Goal: Task Accomplishment & Management: Complete application form

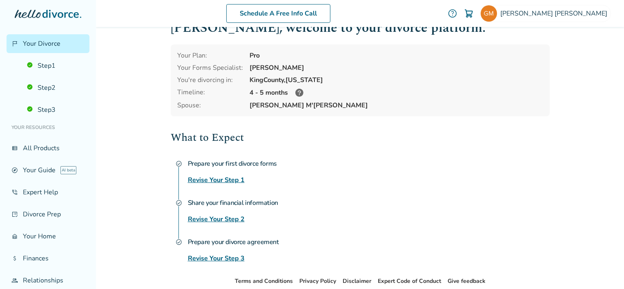
scroll to position [41, 0]
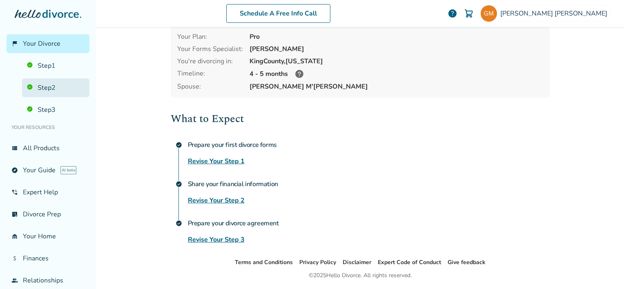
click at [61, 87] on link "Step 2" at bounding box center [55, 87] width 67 height 19
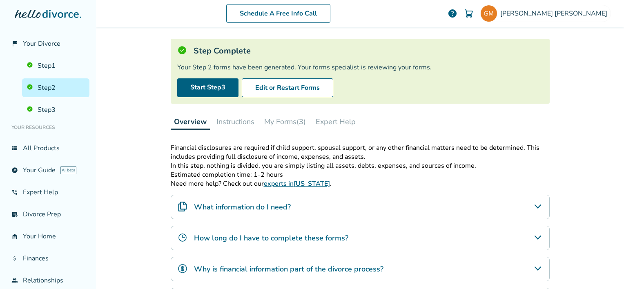
click at [283, 122] on button "My Forms (3)" at bounding box center [285, 122] width 48 height 16
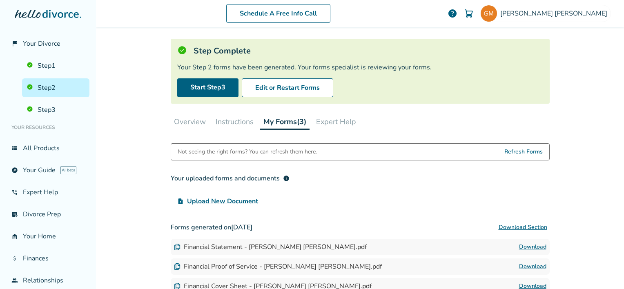
click at [232, 203] on span "Upload New Document" at bounding box center [222, 201] width 71 height 10
click at [0, 0] on input "upload_file Upload New Document" at bounding box center [0, 0] width 0 height 0
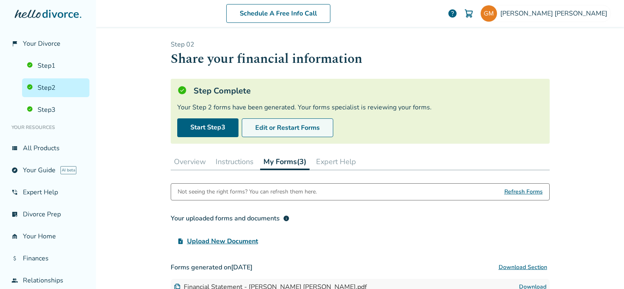
click at [286, 127] on button "Edit or Restart Forms" at bounding box center [287, 127] width 91 height 19
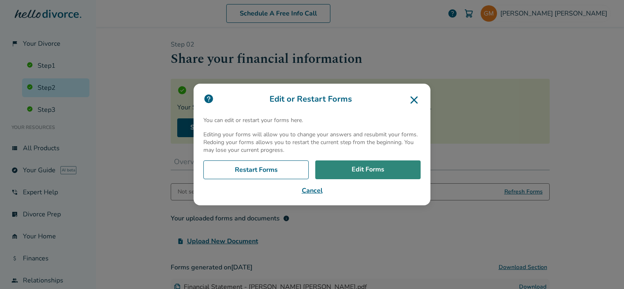
click at [357, 172] on link "Edit Forms" at bounding box center [367, 170] width 105 height 19
